Goal: Task Accomplishment & Management: Complete application form

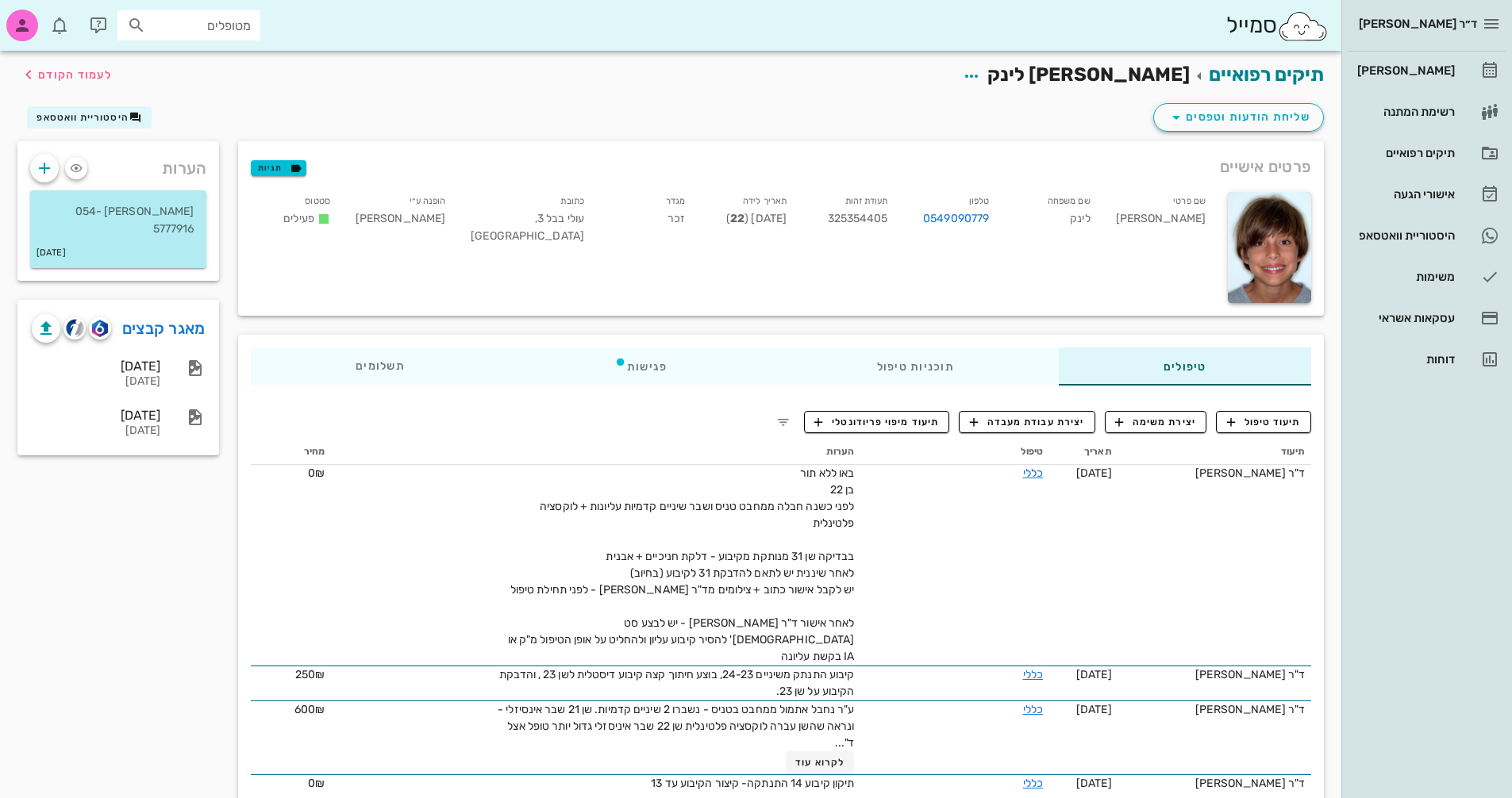
scroll to position [80, 0]
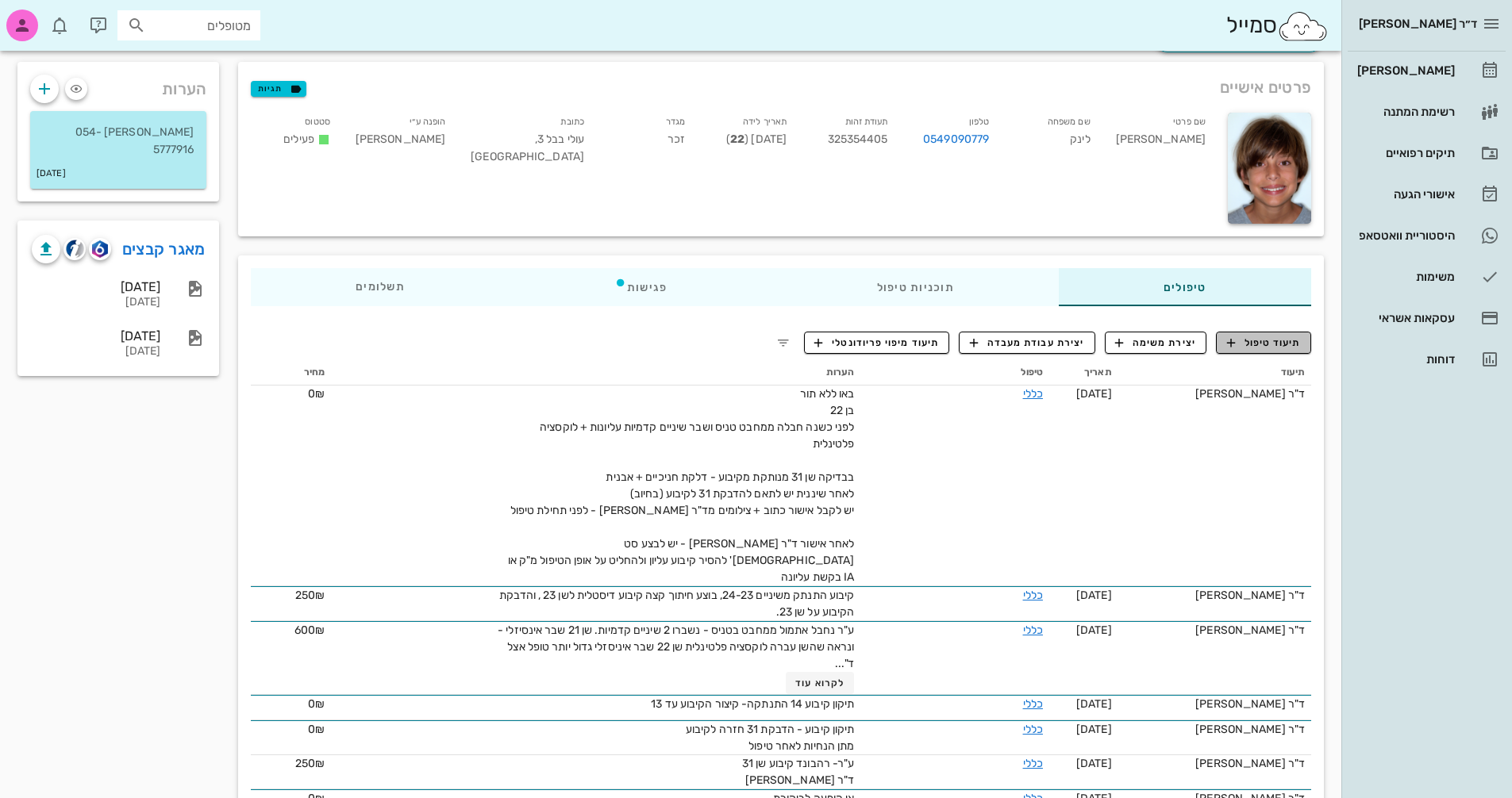
click at [1263, 339] on span "תיעוד טיפול" at bounding box center [1263, 342] width 74 height 14
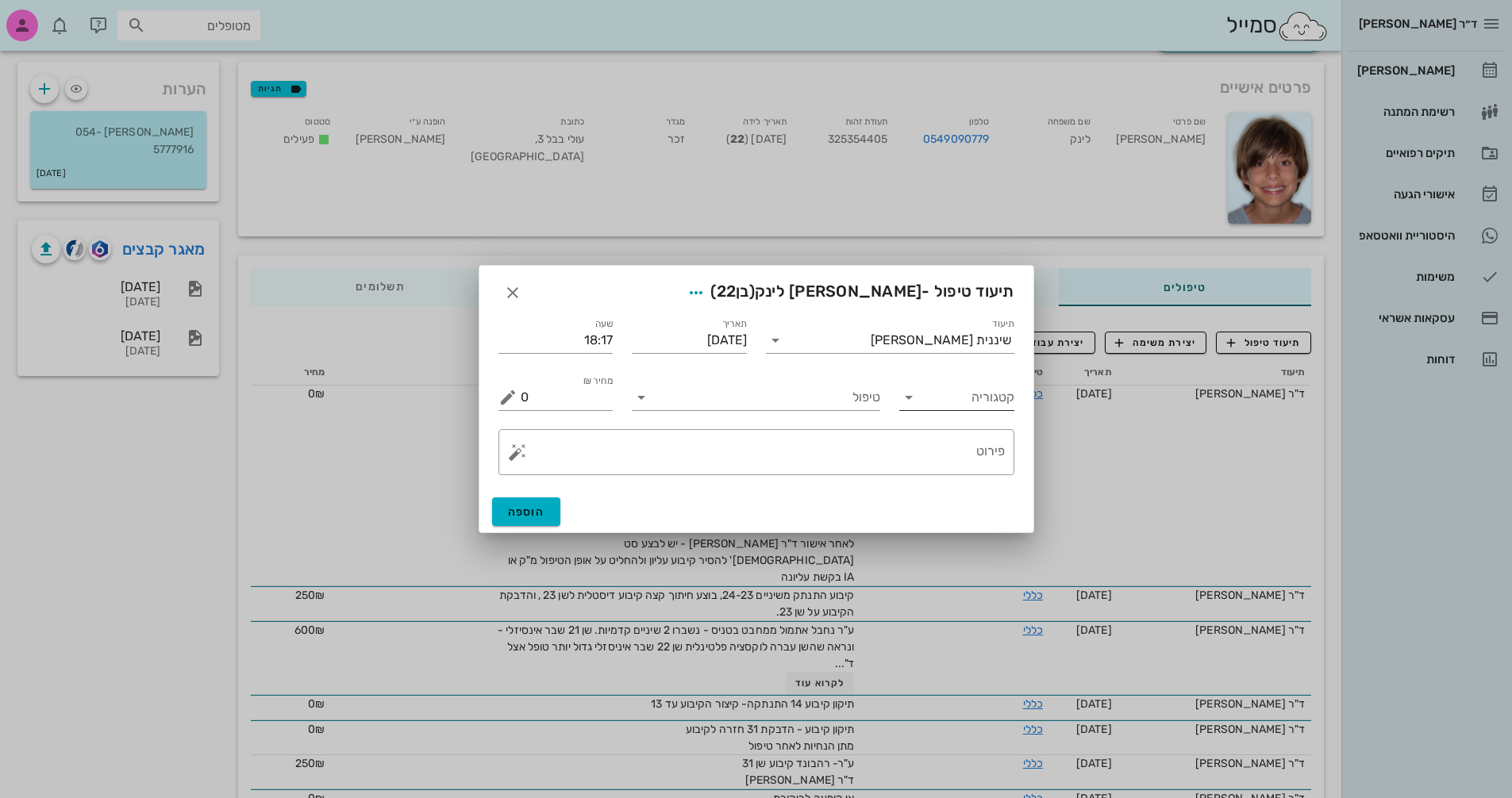
click at [912, 399] on icon at bounding box center [909, 398] width 19 height 19
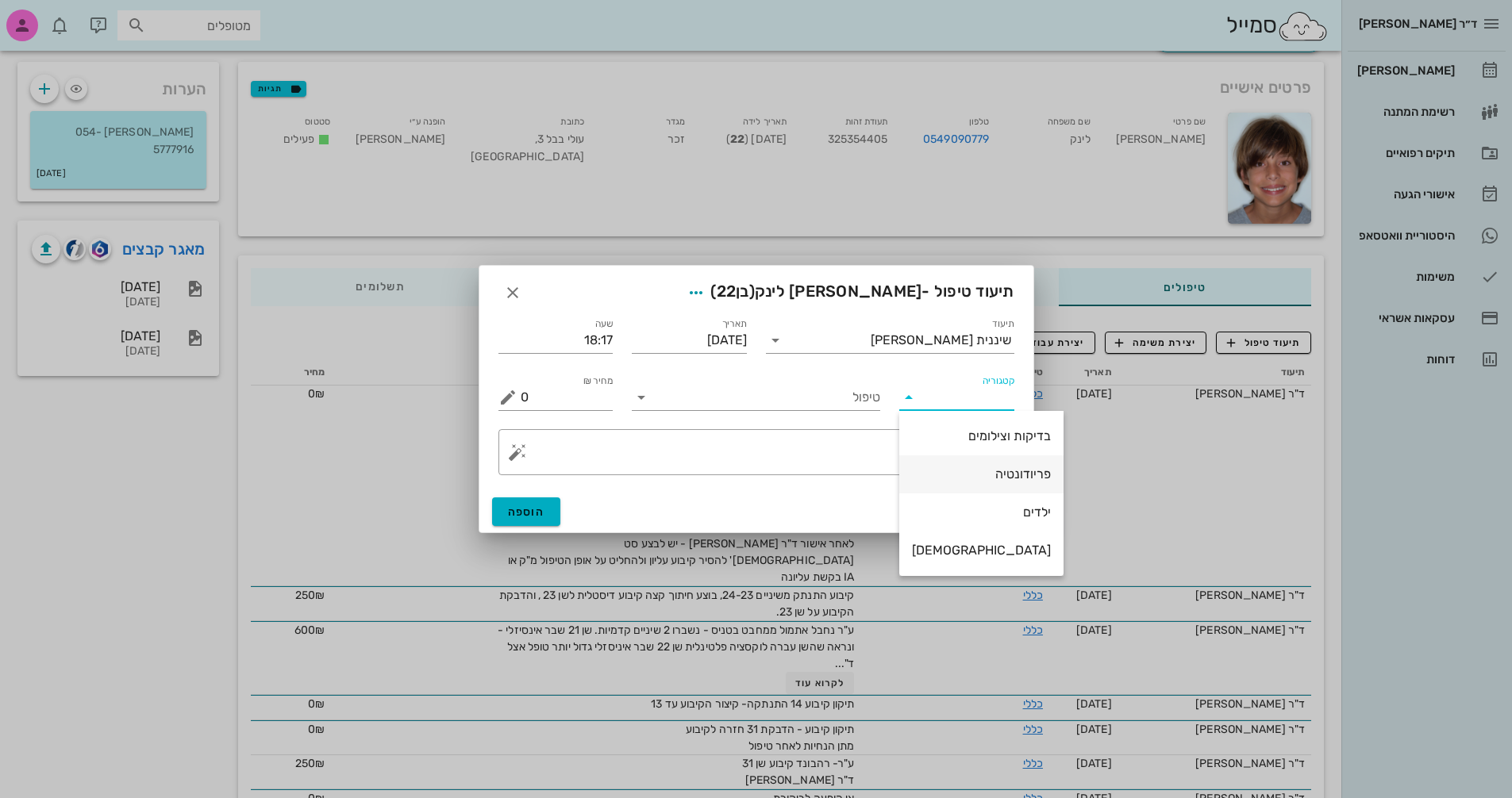
click at [967, 477] on div "פריודונטיה" at bounding box center [981, 474] width 139 height 15
type input "פריודונטיה"
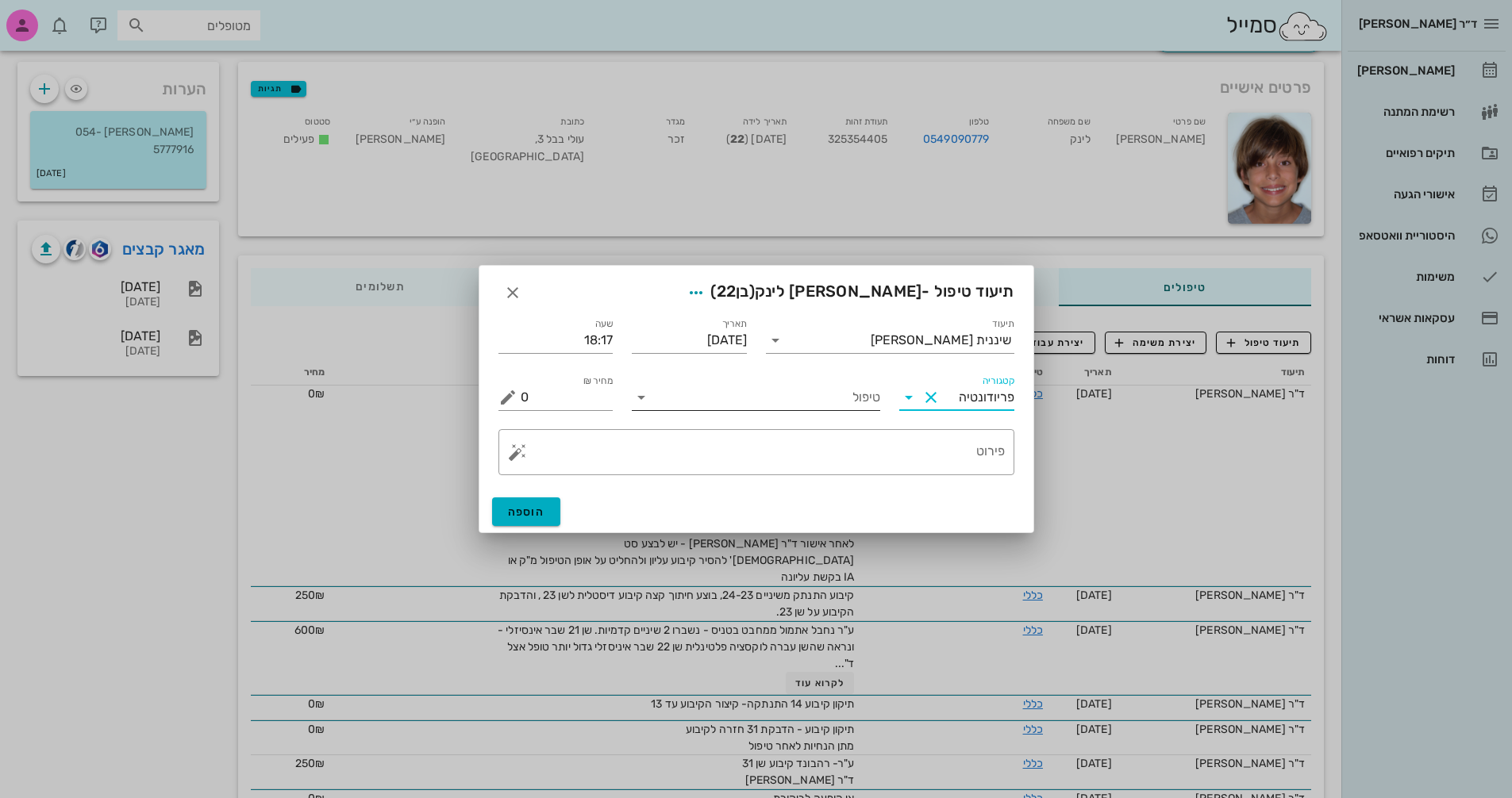
click at [771, 400] on input "טיפול" at bounding box center [766, 397] width 226 height 25
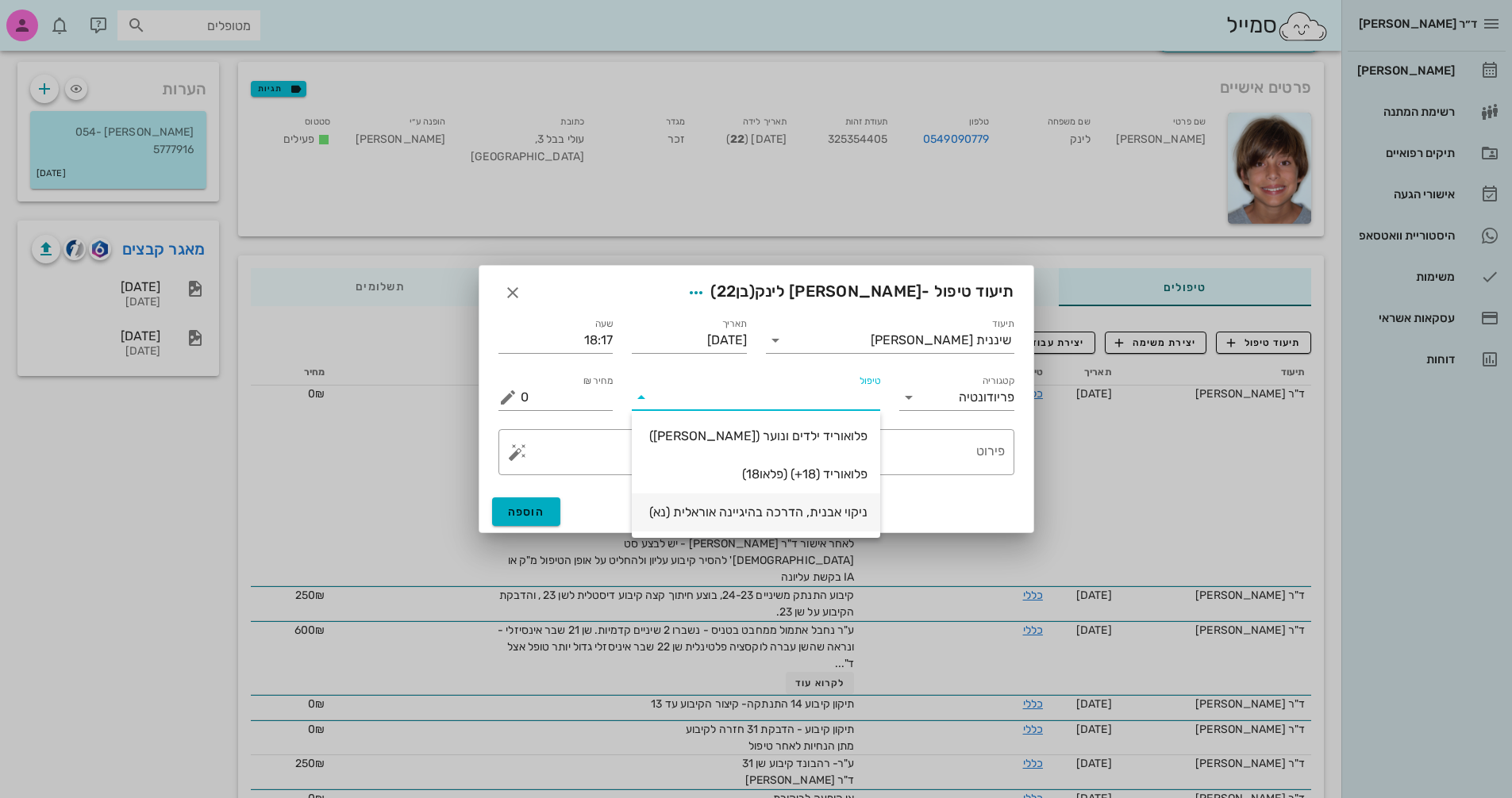
click at [848, 512] on div "ניקוי אבנית, הדרכה בהיגיינה אוראלית (נא)" at bounding box center [756, 512] width 223 height 15
type input "300"
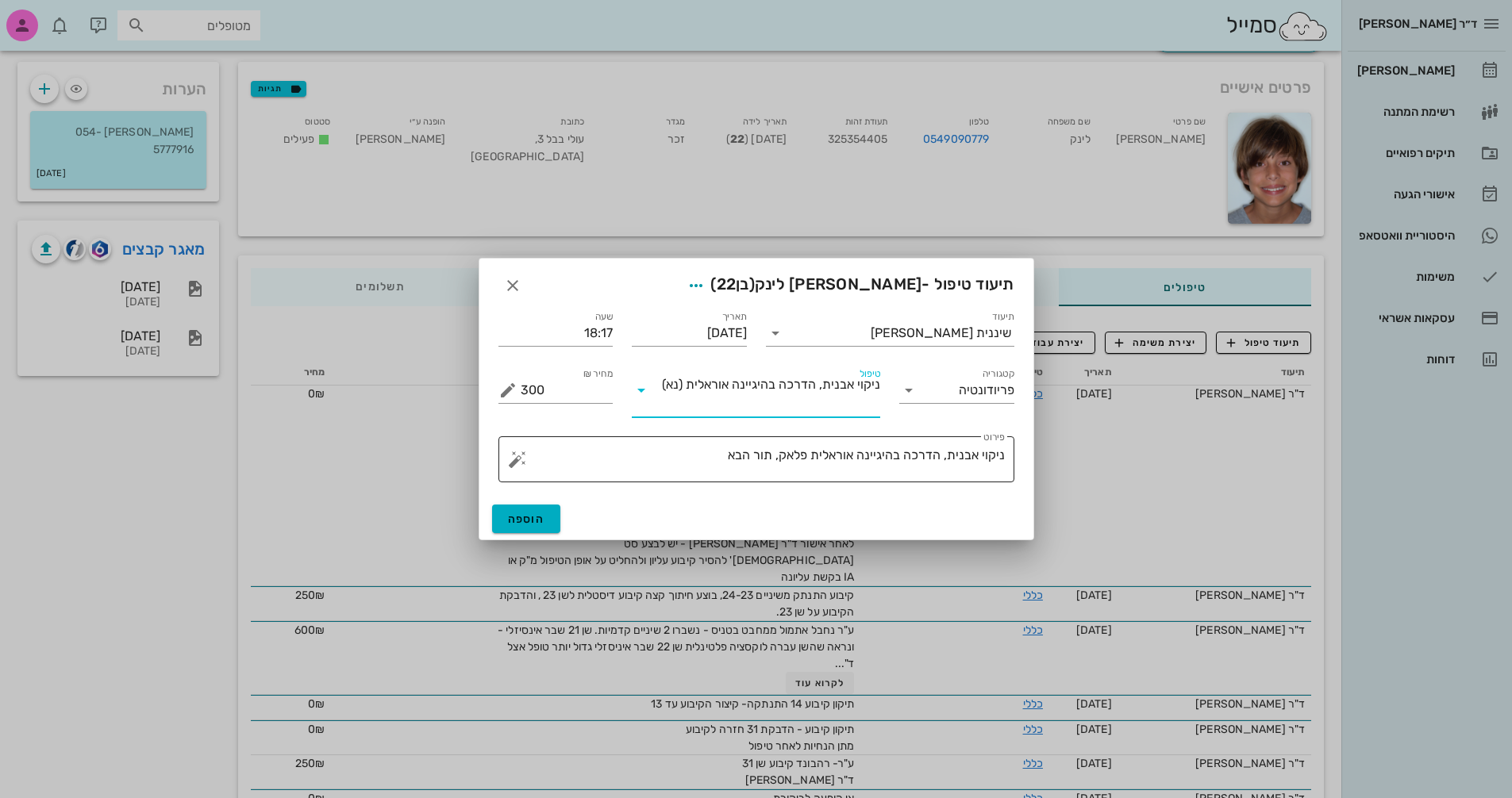
click at [703, 459] on textarea "ניקוי אבנית, הדרכה בהיגיינה אוראלית פלאק, תור הבא" at bounding box center [763, 463] width 484 height 38
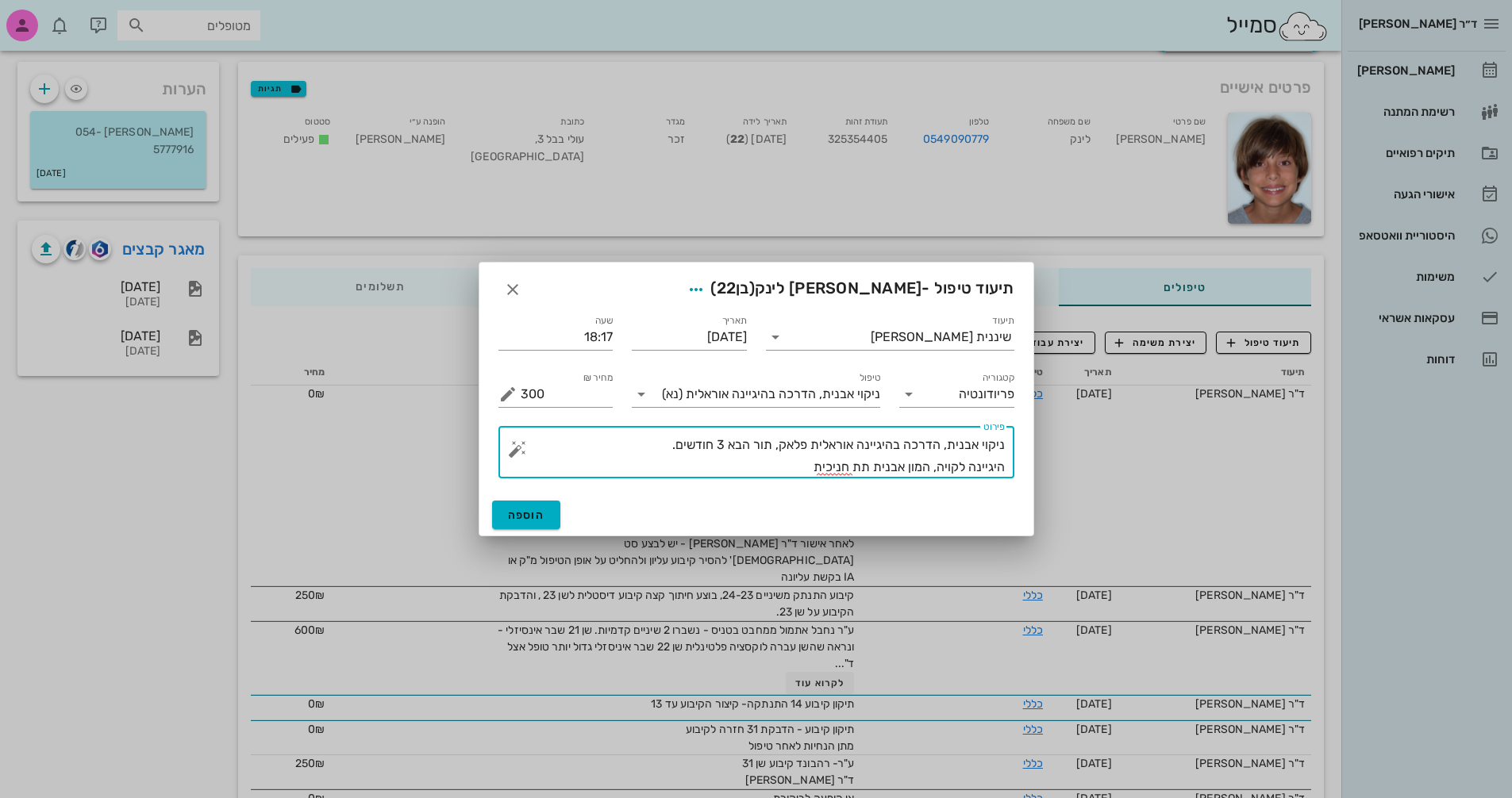
click at [868, 462] on textarea "ניקוי אבנית, הדרכה בהיגיינה אוראלית פלאק, תור הבא 3 חודשים. היגיינה לקויה, המון…" at bounding box center [763, 456] width 484 height 44
click at [870, 468] on textarea "ניקוי אבנית, הדרכה בהיגיינה אוראלית פלאק, תור הבא 3 חודשים. היגיינה לקויה, המון…" at bounding box center [763, 456] width 484 height 44
click at [763, 468] on textarea "ניקוי אבנית, הדרכה בהיגיינה אוראלית פלאק, תור הבא 3 חודשים. היגיינה לקויה, המון…" at bounding box center [763, 456] width 484 height 44
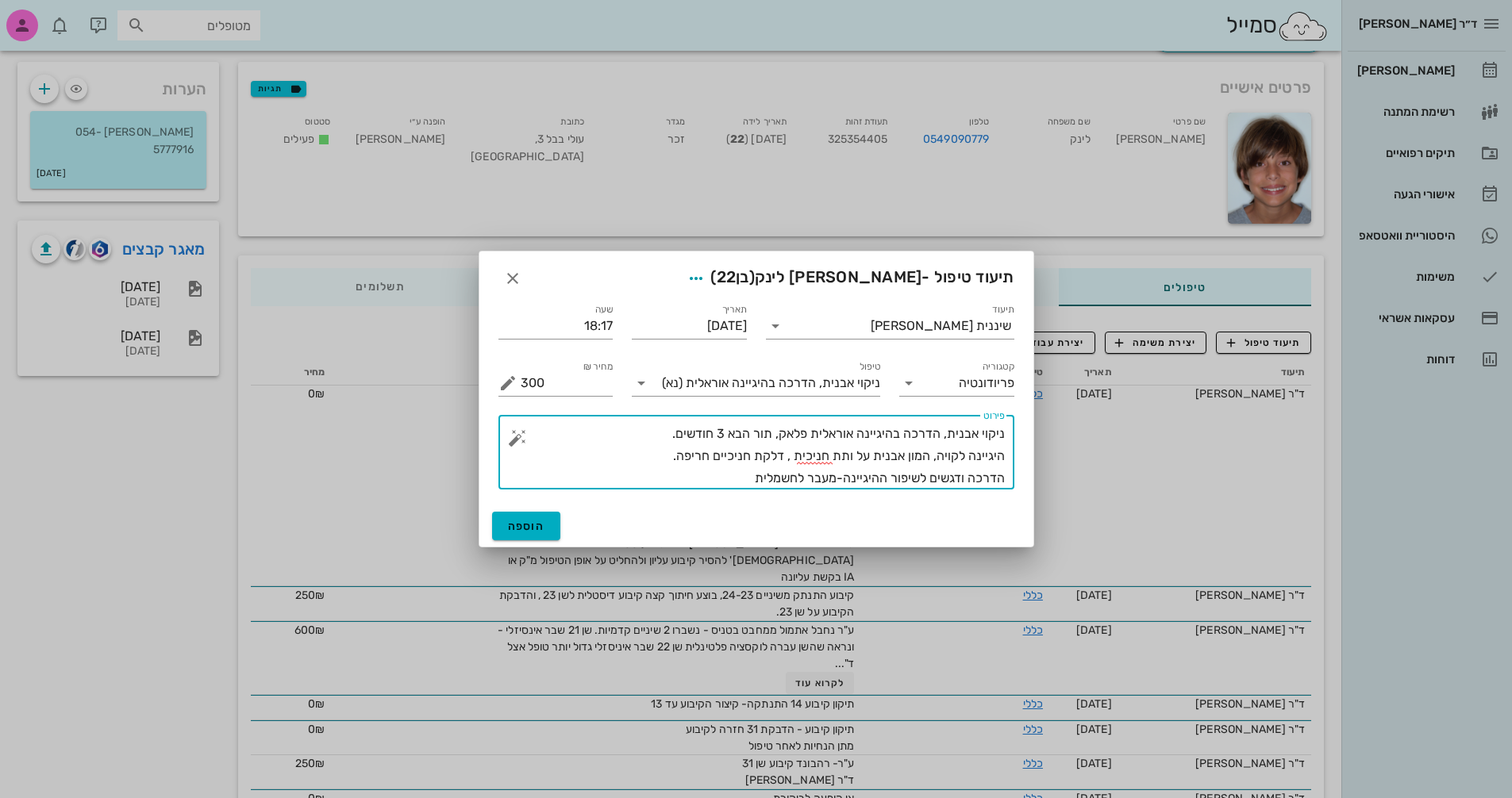
click at [653, 433] on textarea "ניקוי אבנית, הדרכה בהיגיינה אוראלית פלאק, תור הבא 3 חודשים. היגיינה לקויה, המון…" at bounding box center [763, 456] width 484 height 67
click at [1002, 452] on textarea "ניקוי אבנית, הדרכה בהיגיינה אוראלית פלאק, תור הבא 3 חודשים. היגיינה לקויה, המון…" at bounding box center [763, 456] width 484 height 67
click at [732, 483] on textarea "ניקוי אבנית, הדרכה בהיגיינה אוראלית פלאק, תור הבא 3 חודשים. חזר מטיול ארוך במזר…" at bounding box center [763, 456] width 484 height 67
type textarea "ניקוי אבנית, הדרכה בהיגיינה אוראלית פלאק, תור הבא 3 חודשים. חזר מטיול ארוך במזר…"
click at [514, 533] on span "הוספה" at bounding box center [527, 526] width 38 height 13
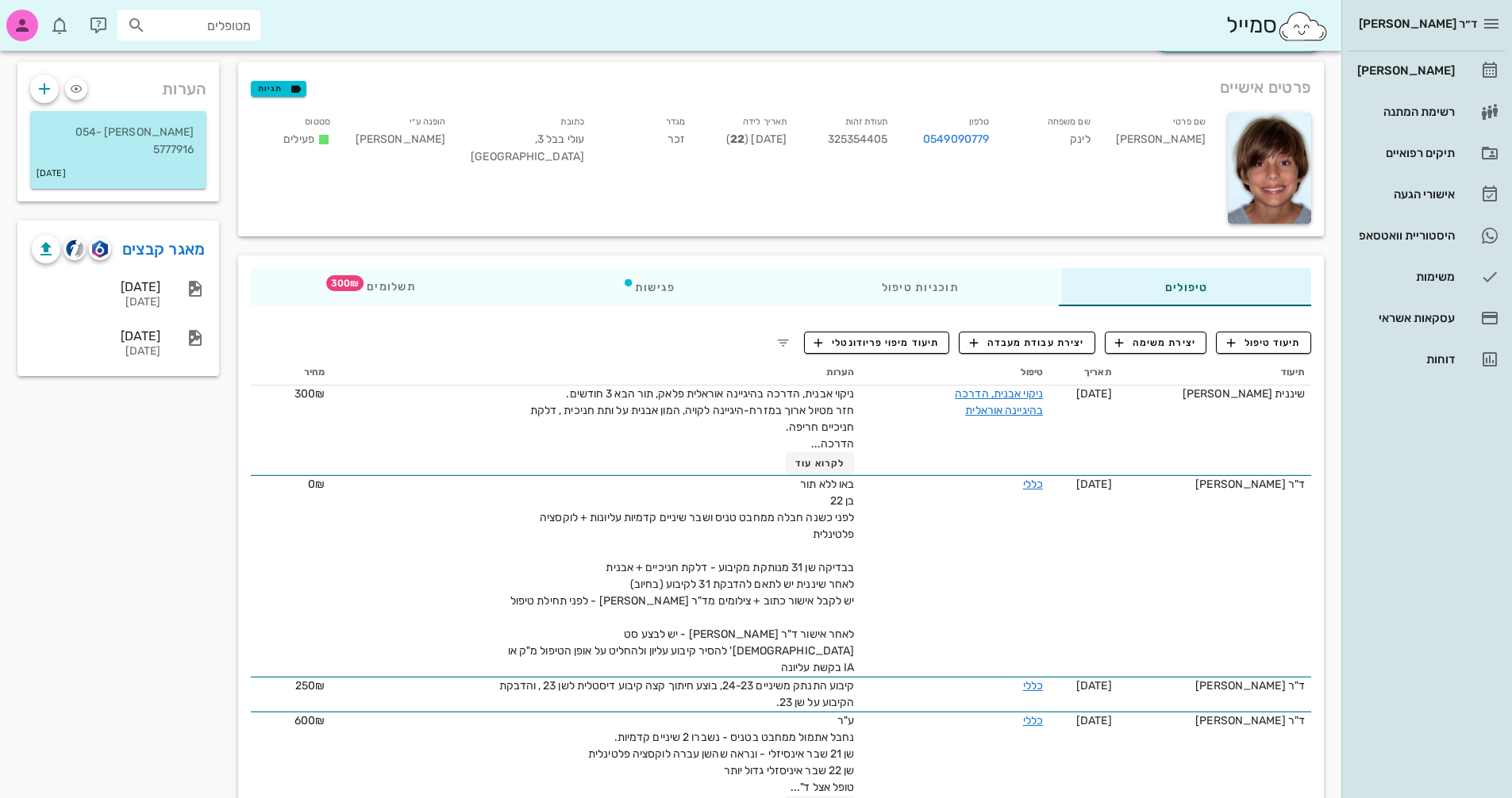
scroll to position [0, 0]
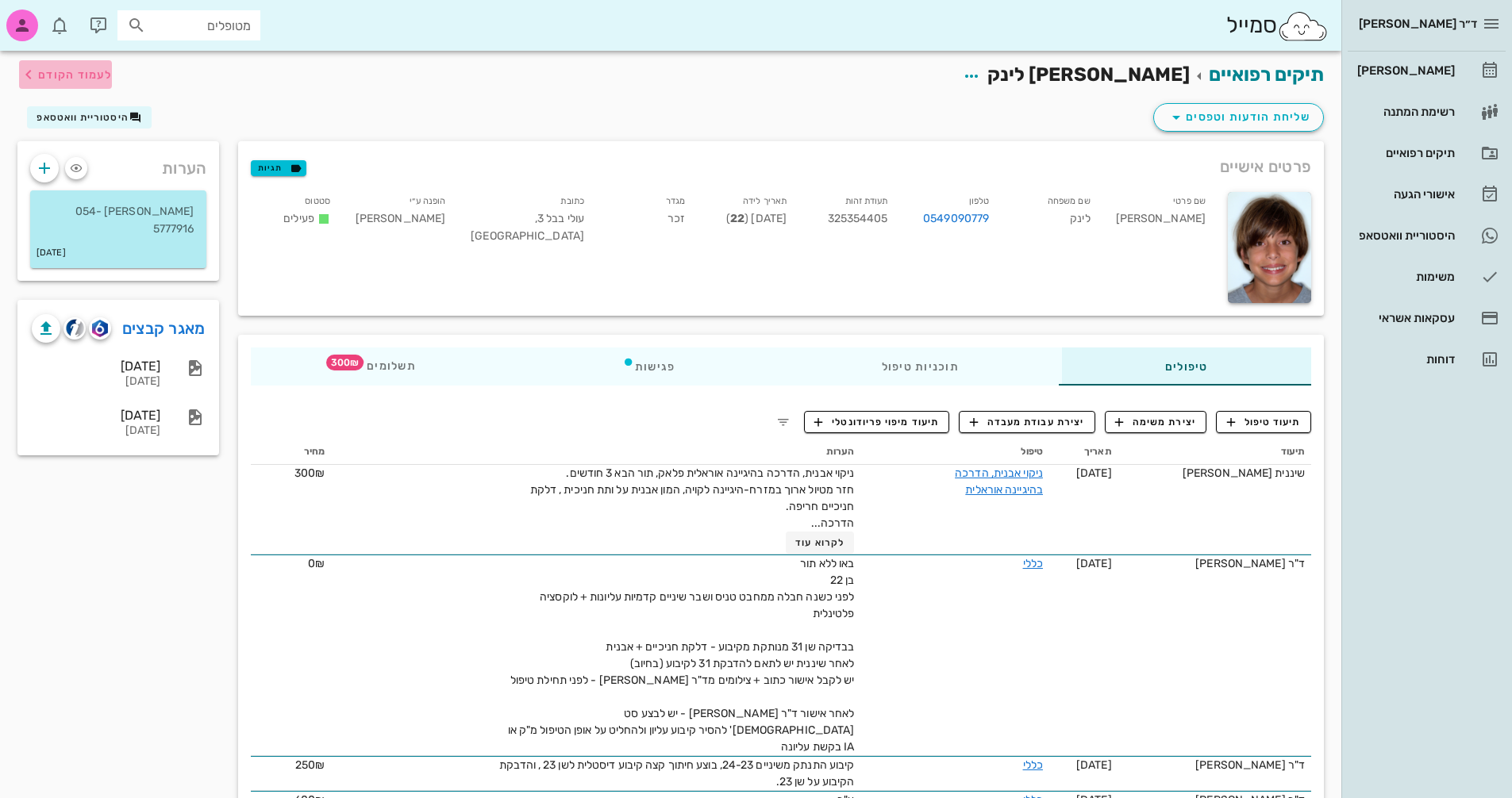
click at [42, 75] on span "לעמוד הקודם" at bounding box center [75, 75] width 74 height 13
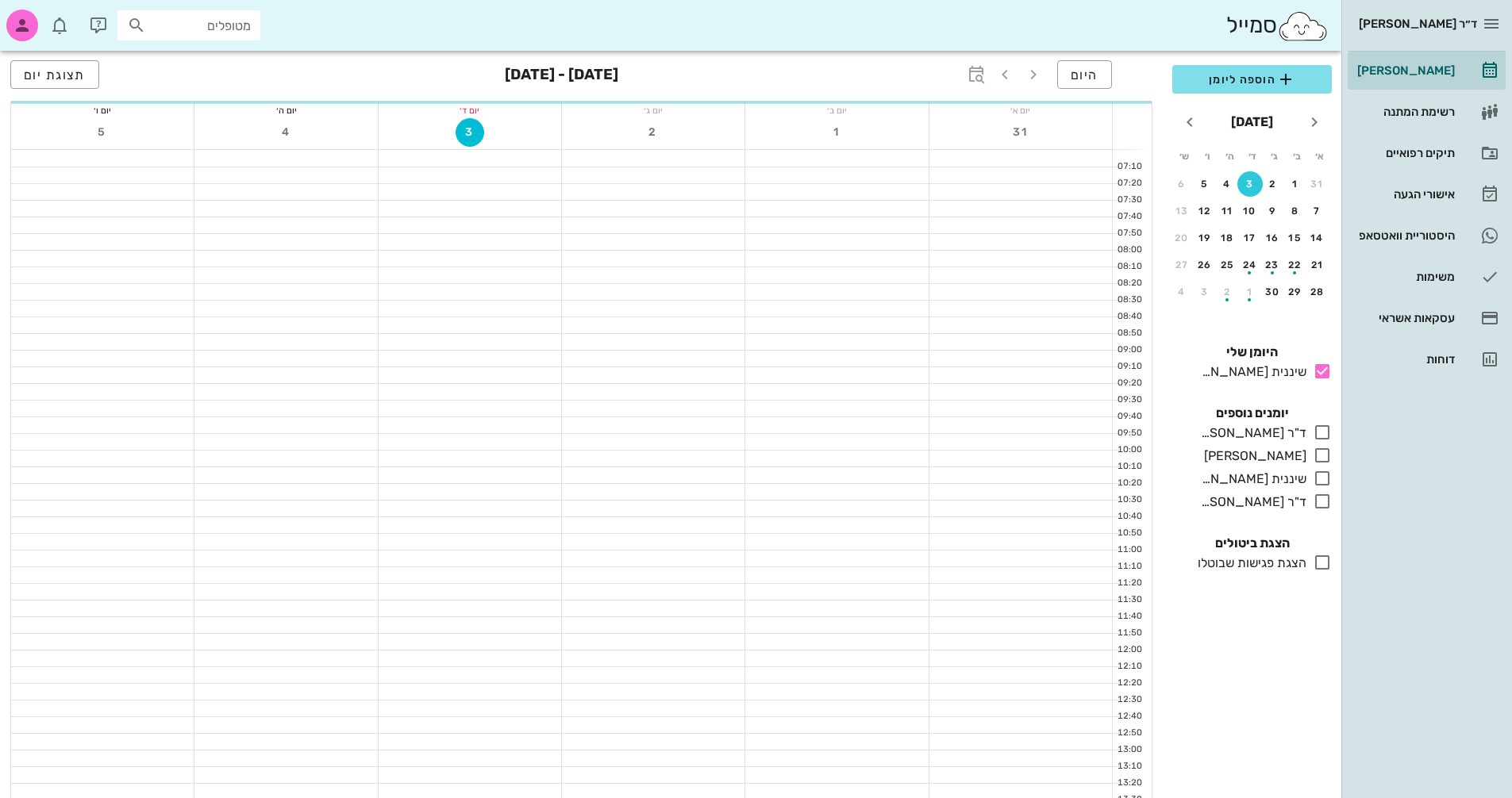
scroll to position [593, 0]
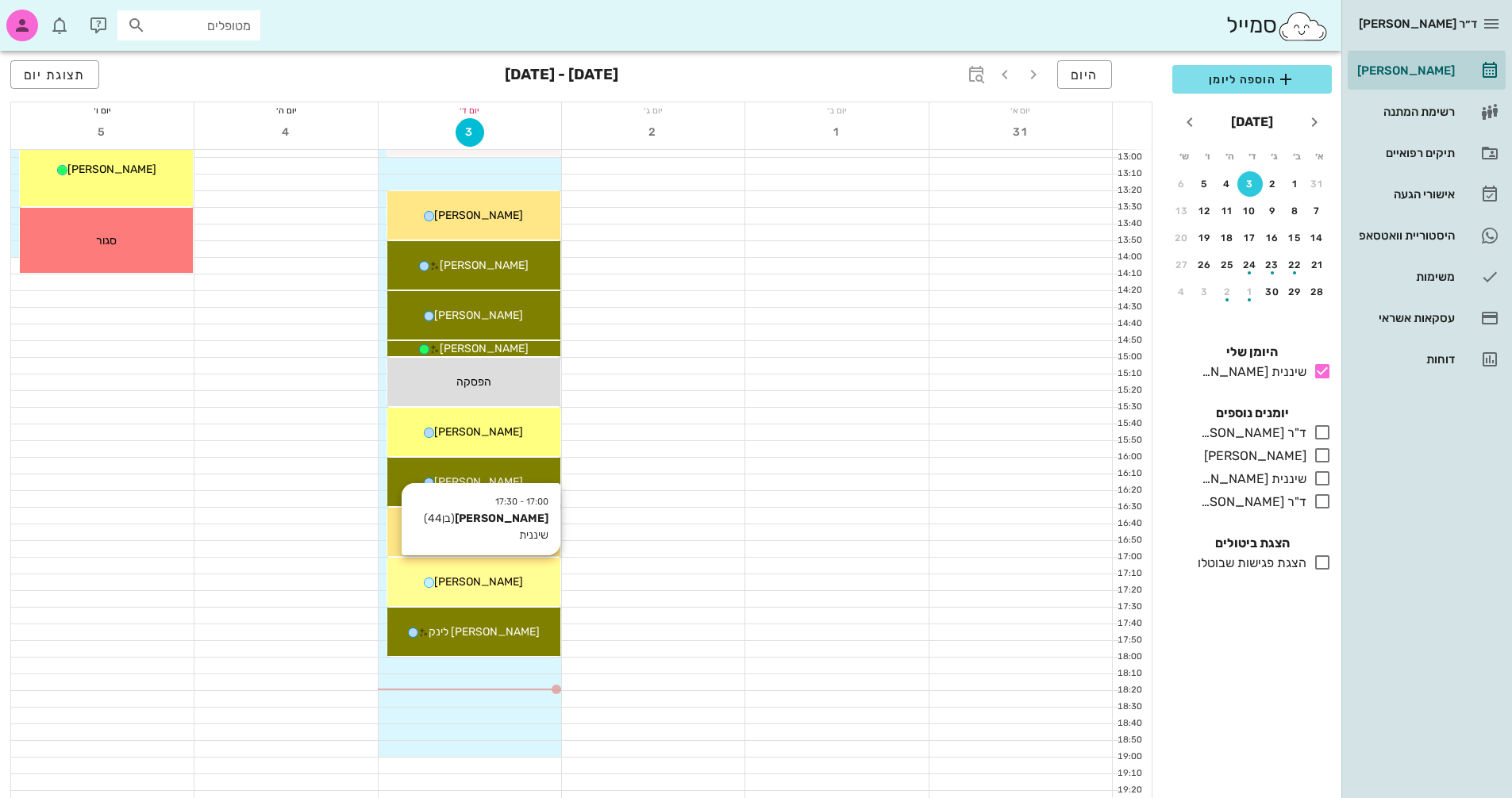
click at [521, 588] on div "[PERSON_NAME]" at bounding box center [474, 582] width 174 height 17
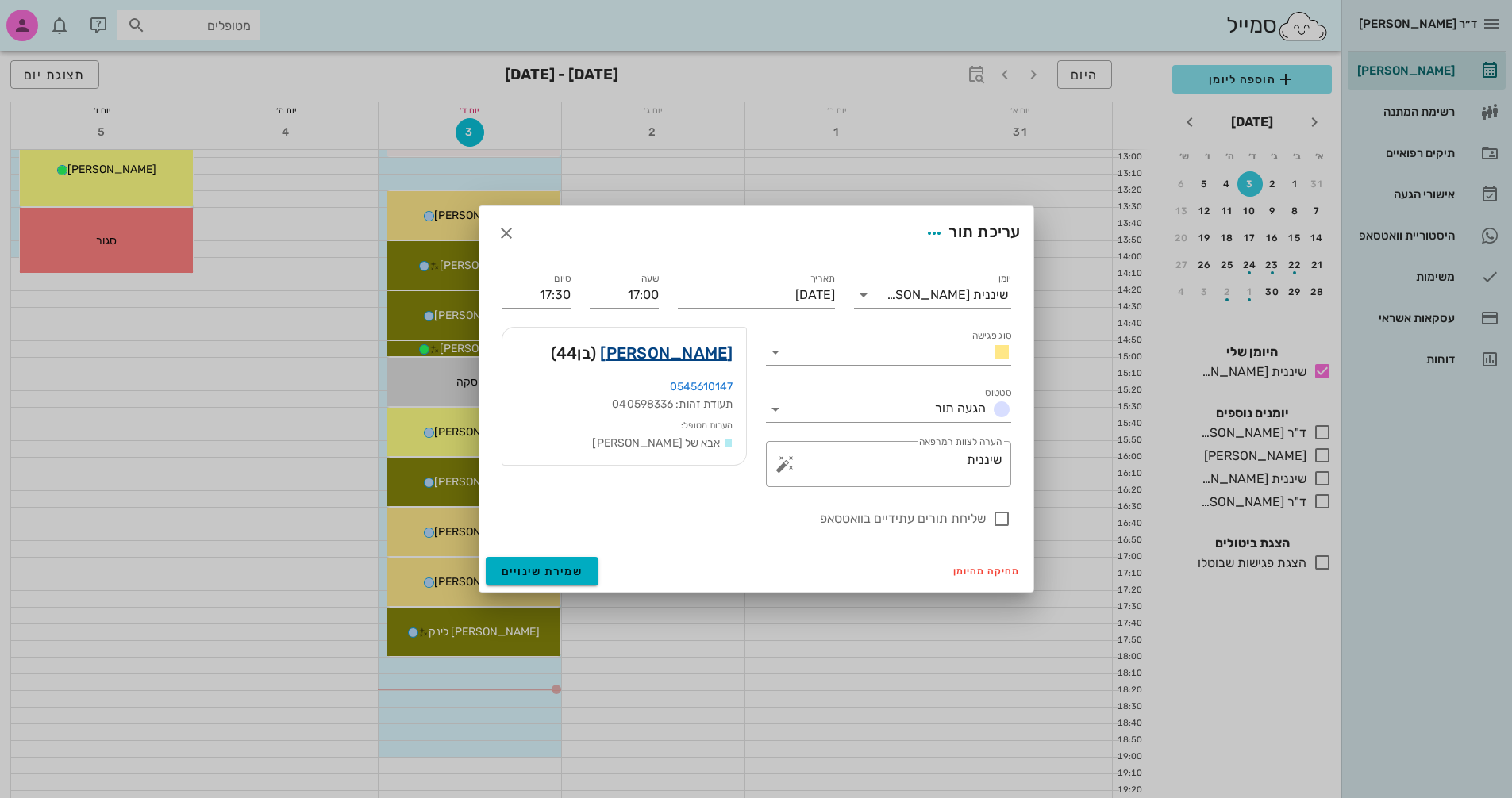
click at [690, 359] on link "[PERSON_NAME]" at bounding box center [666, 353] width 132 height 25
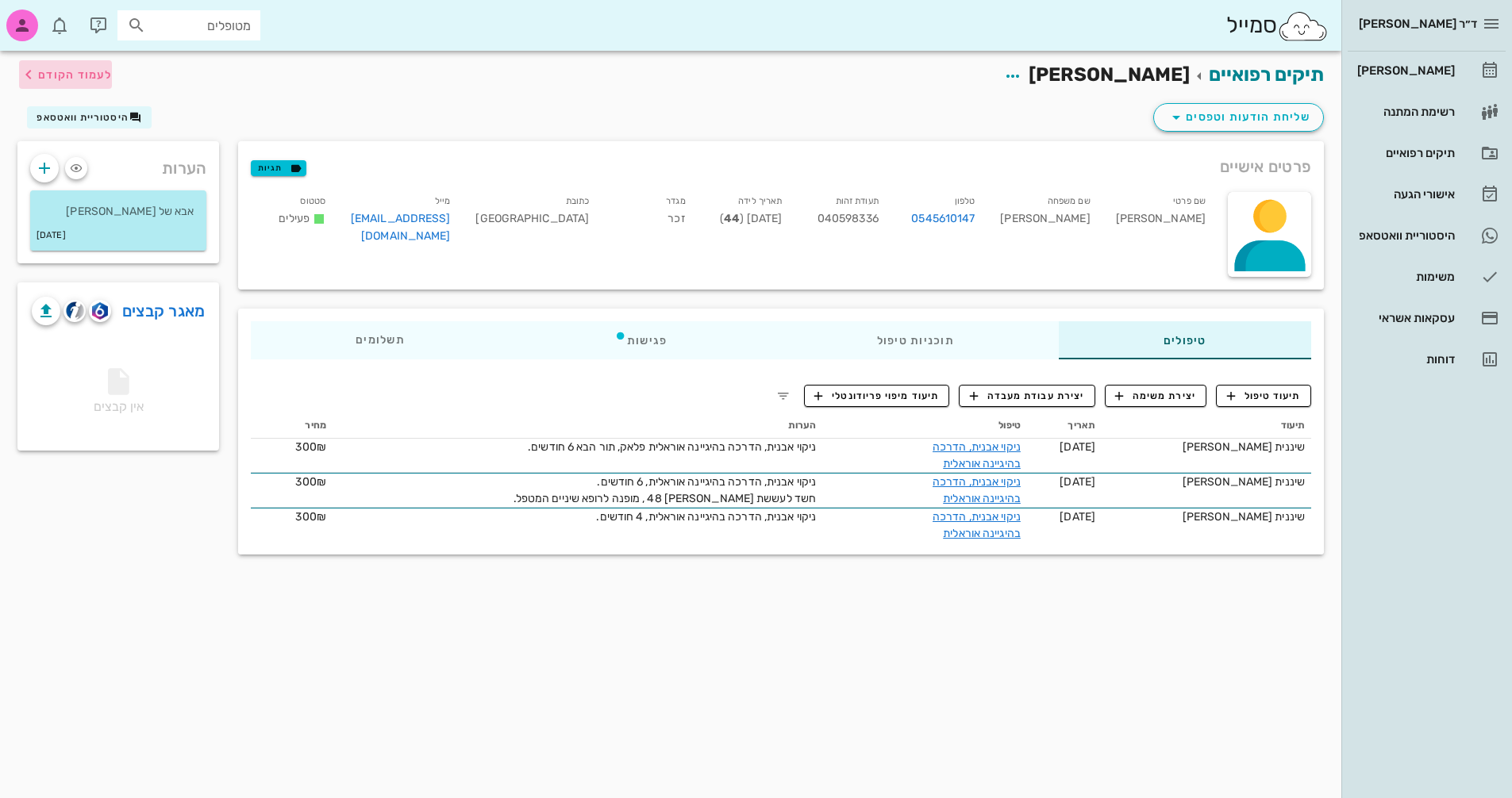
click at [45, 78] on span "לעמוד הקודם" at bounding box center [75, 75] width 74 height 13
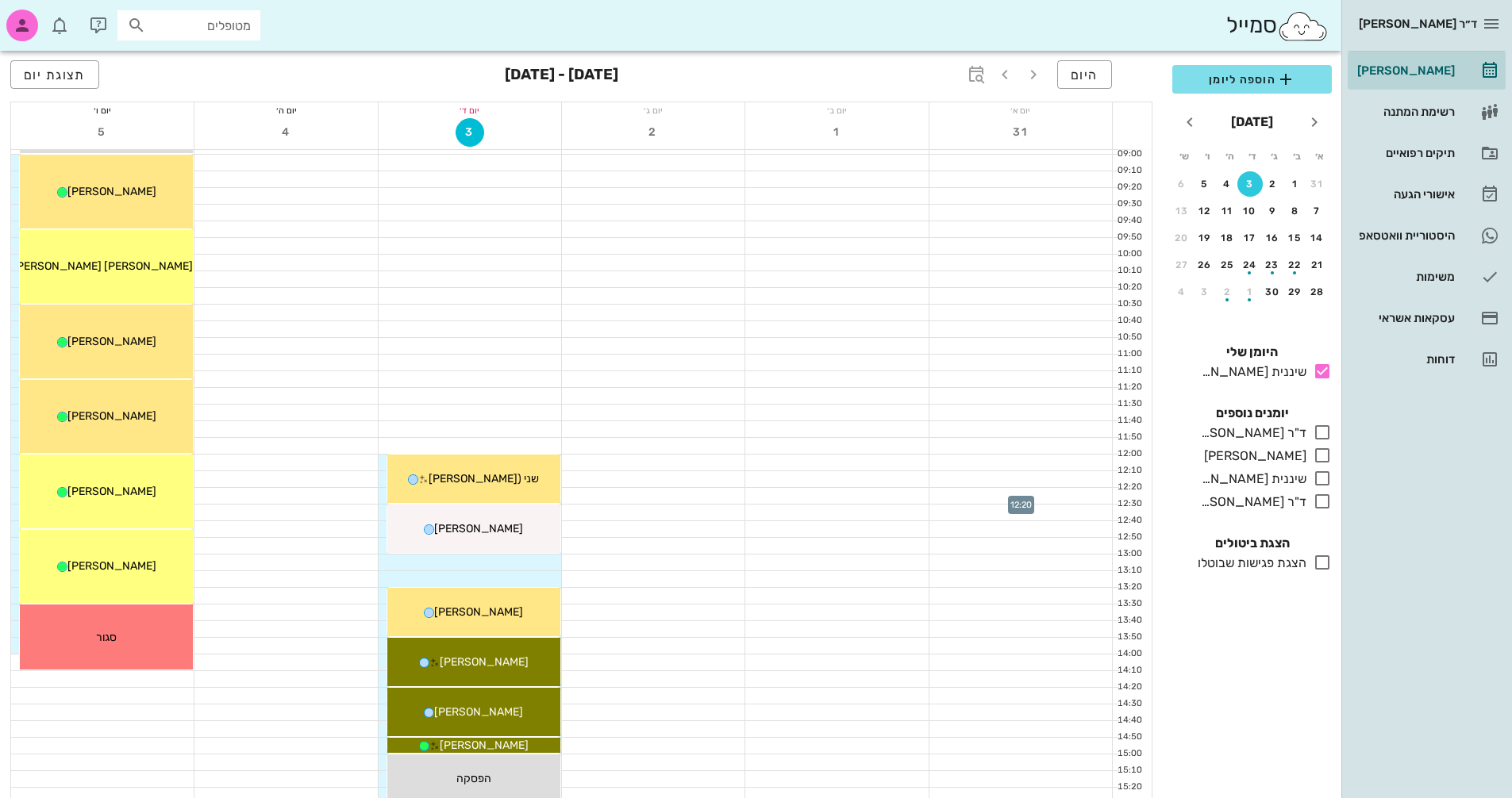
scroll to position [116, 0]
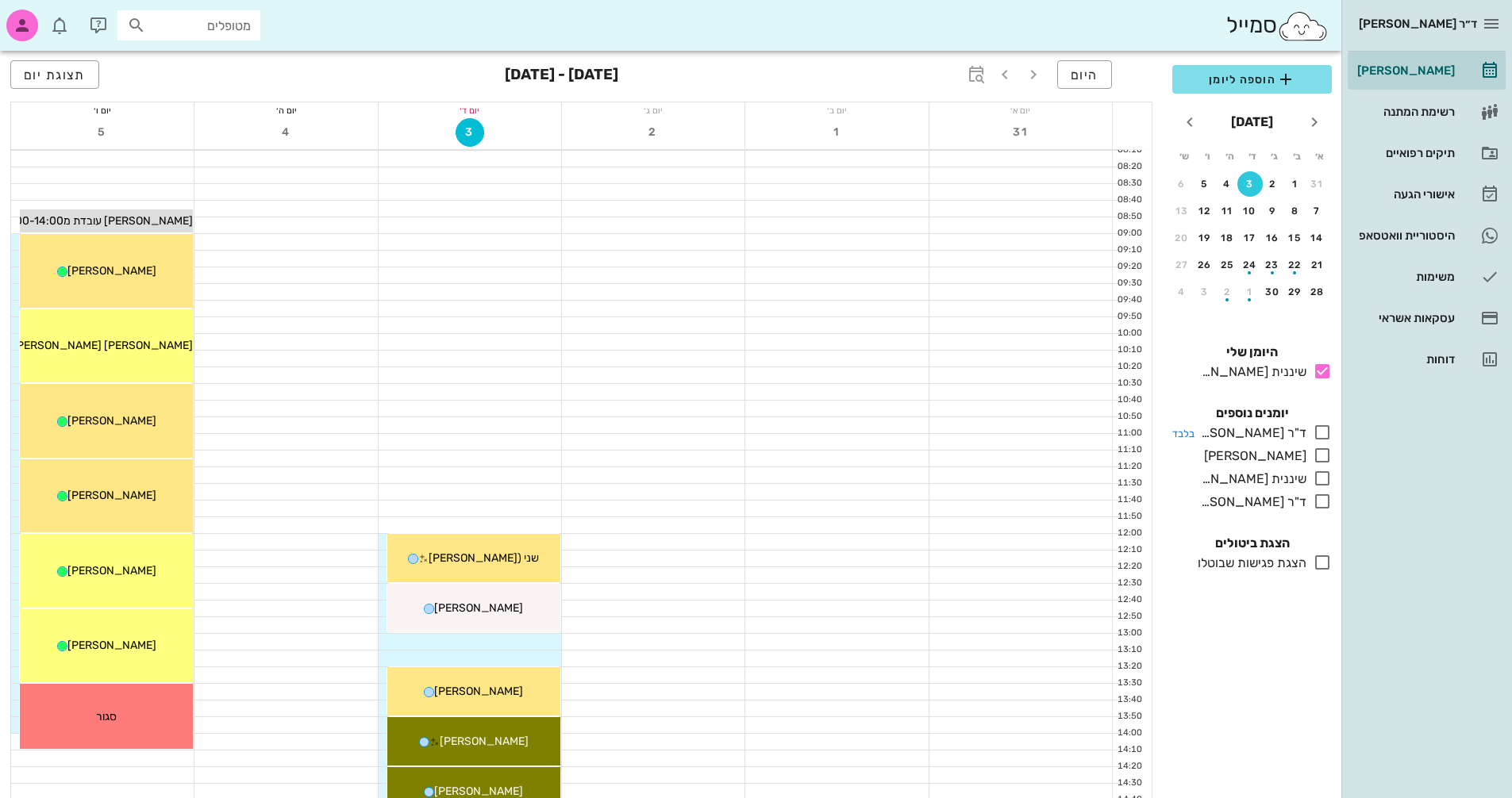
click at [1321, 439] on icon at bounding box center [1323, 432] width 19 height 19
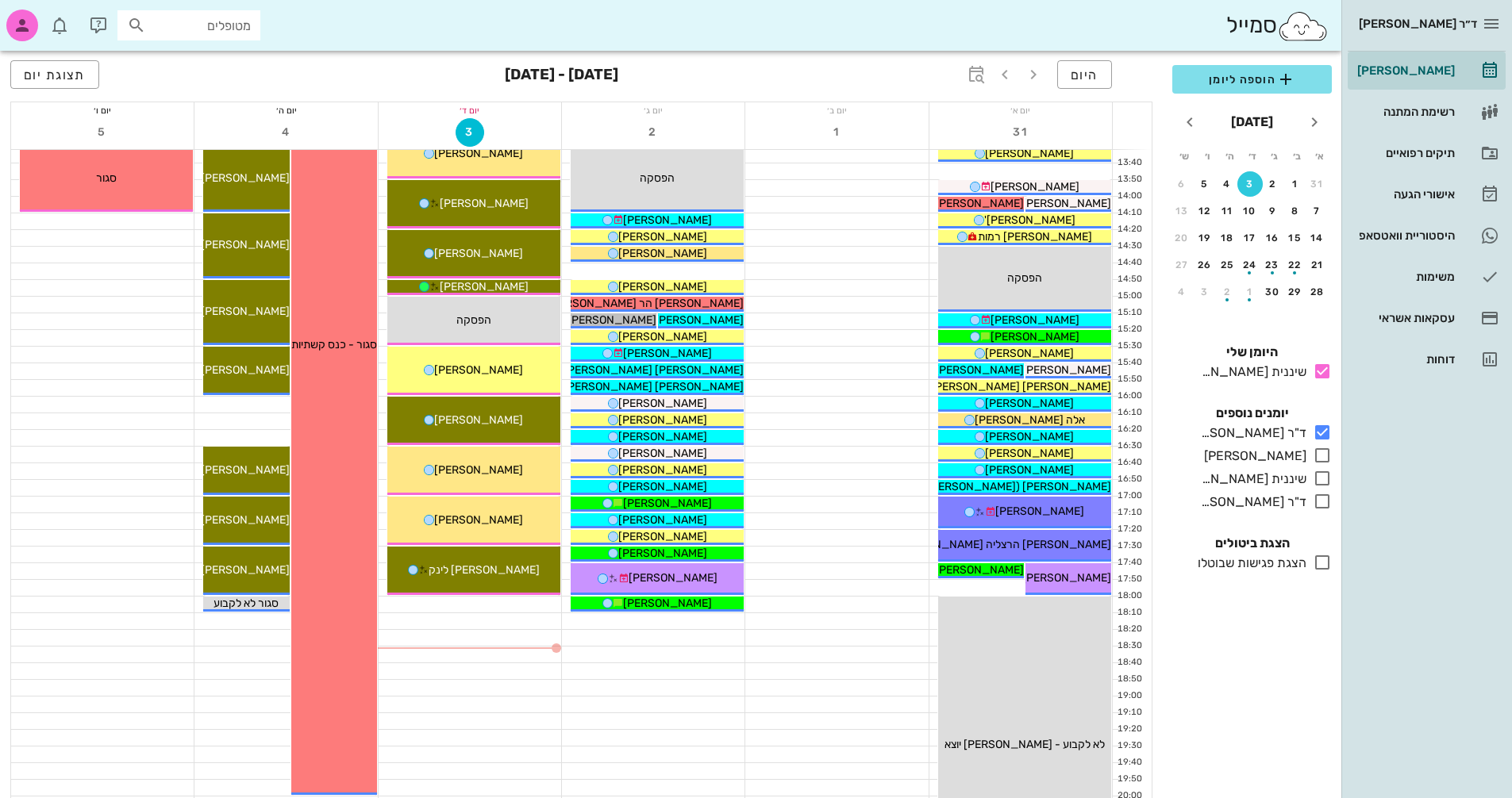
scroll to position [672, 0]
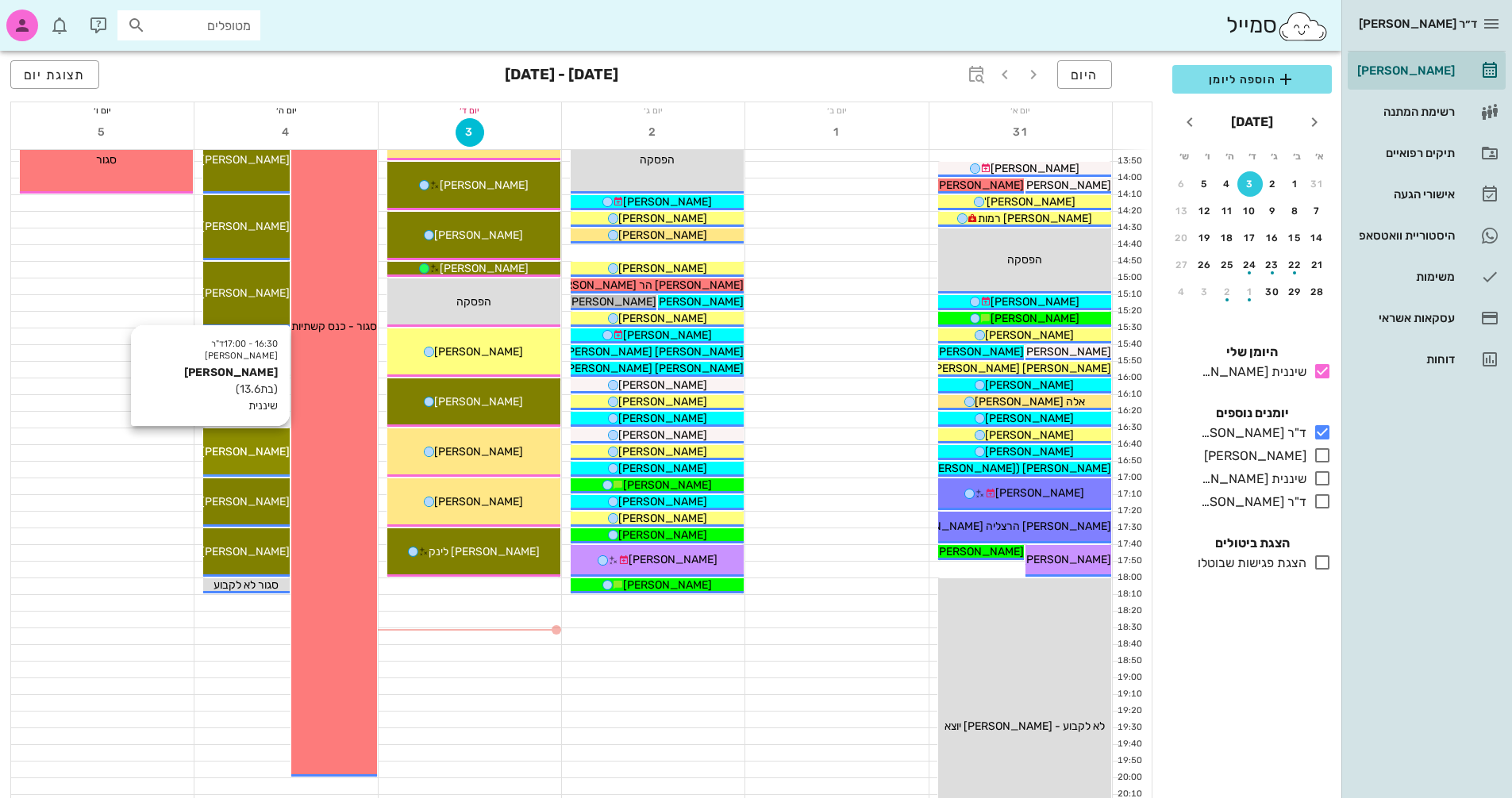
click at [270, 459] on div "[PERSON_NAME]" at bounding box center [246, 452] width 85 height 17
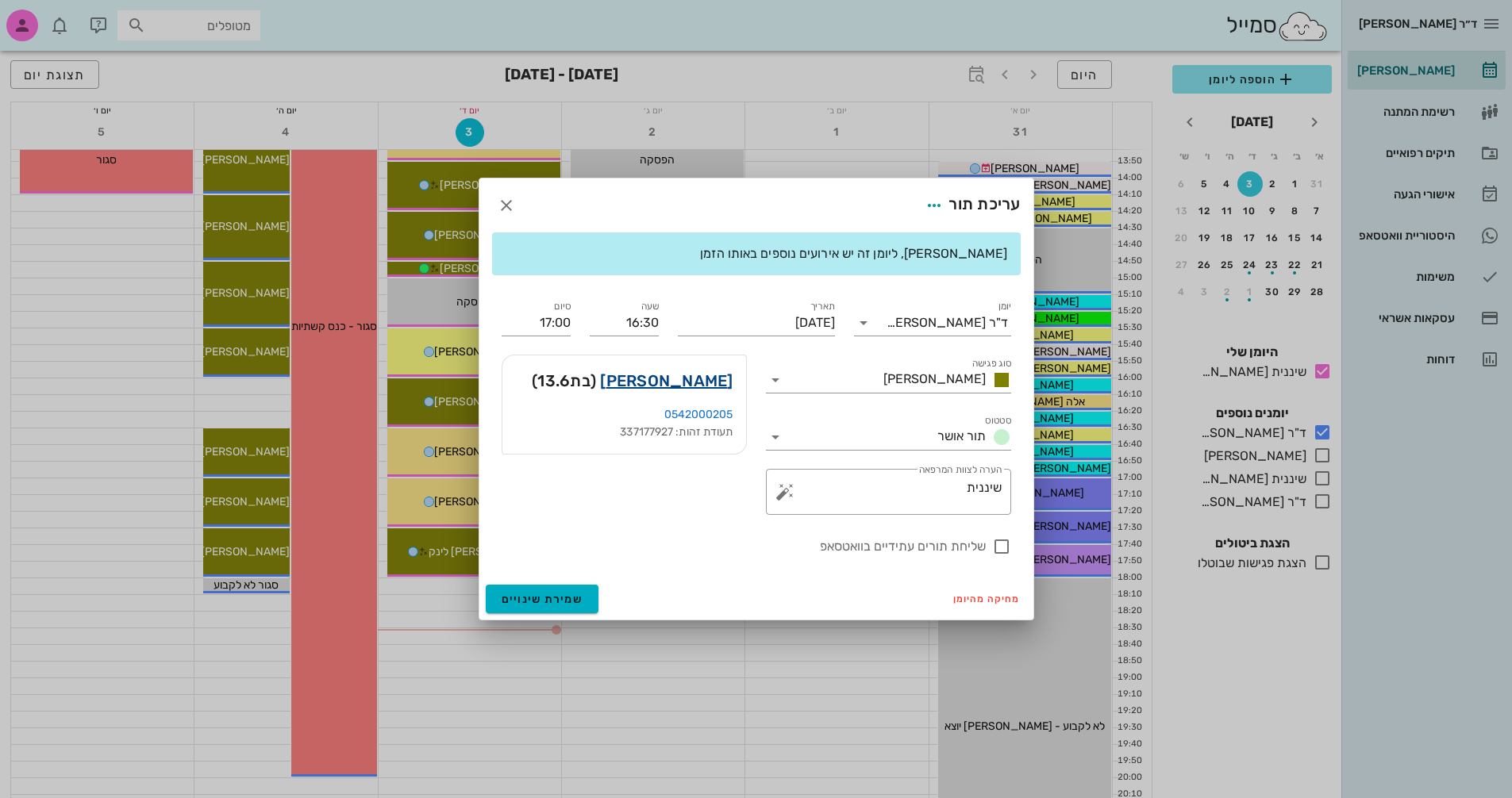
click at [687, 381] on link "[PERSON_NAME]" at bounding box center [666, 381] width 132 height 25
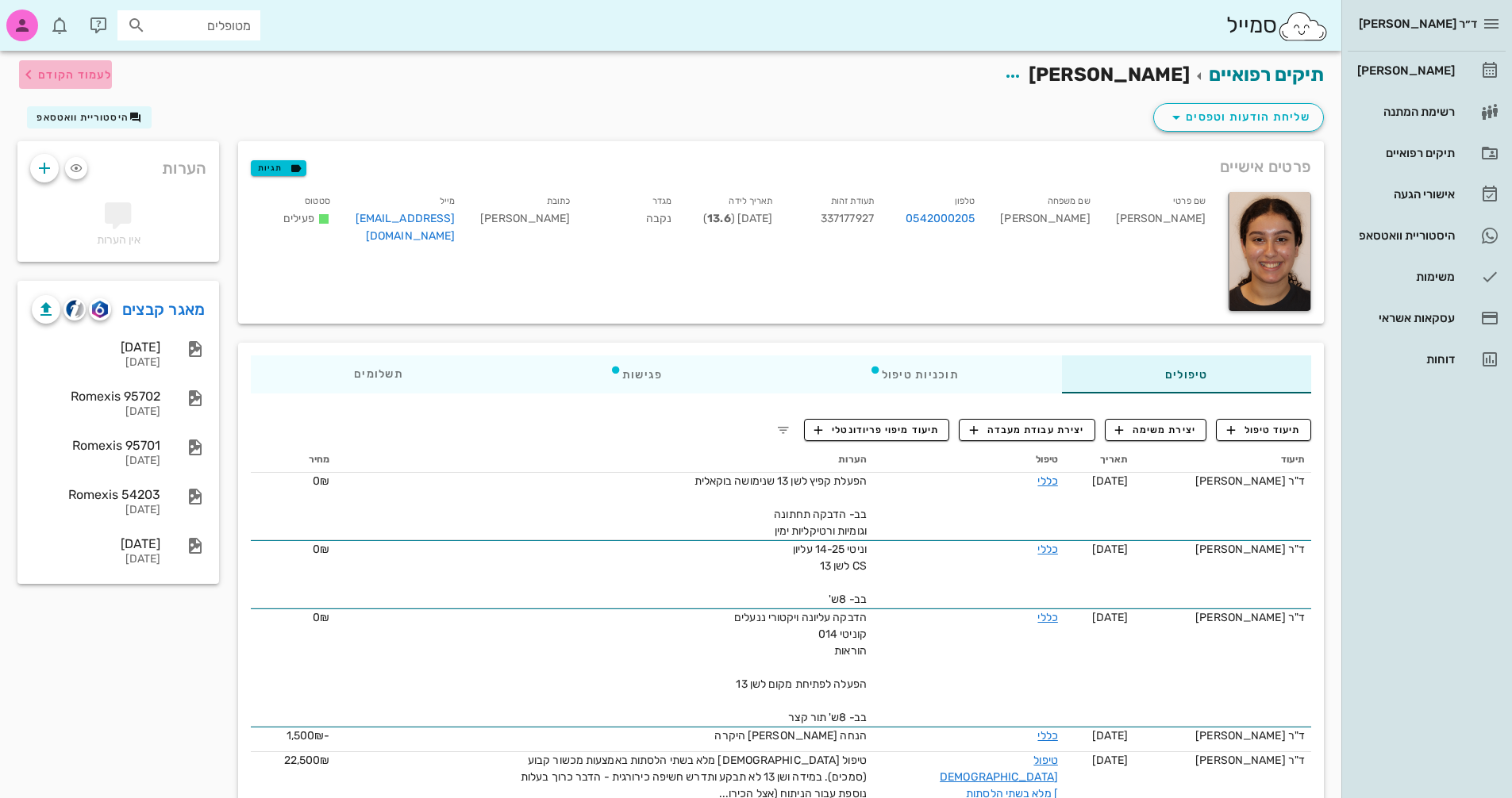
click at [42, 71] on span "לעמוד הקודם" at bounding box center [75, 75] width 74 height 13
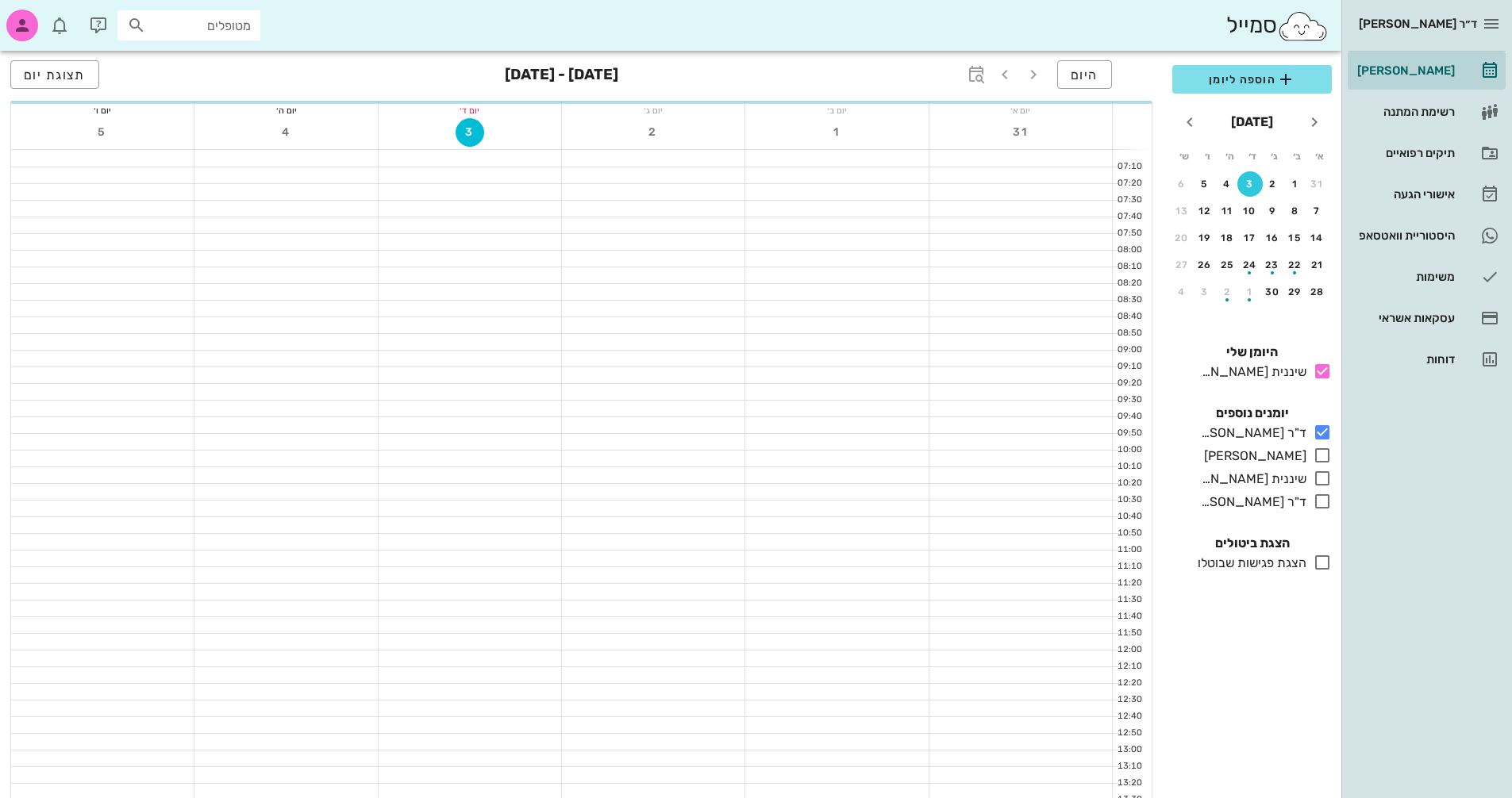
scroll to position [672, 0]
